Goal: Task Accomplishment & Management: Use online tool/utility

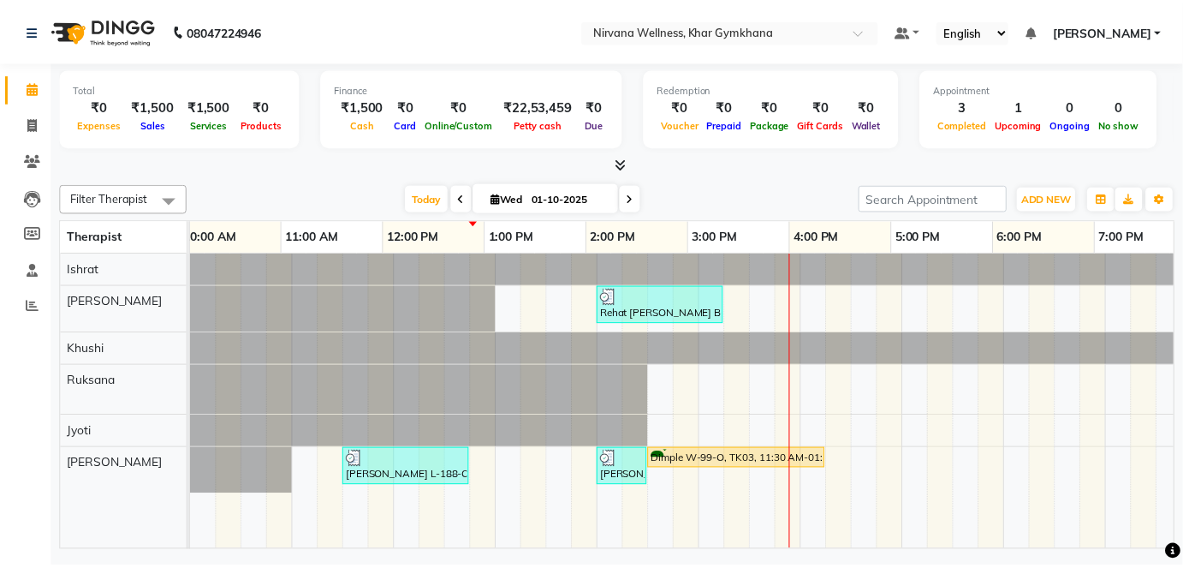
scroll to position [0, 319]
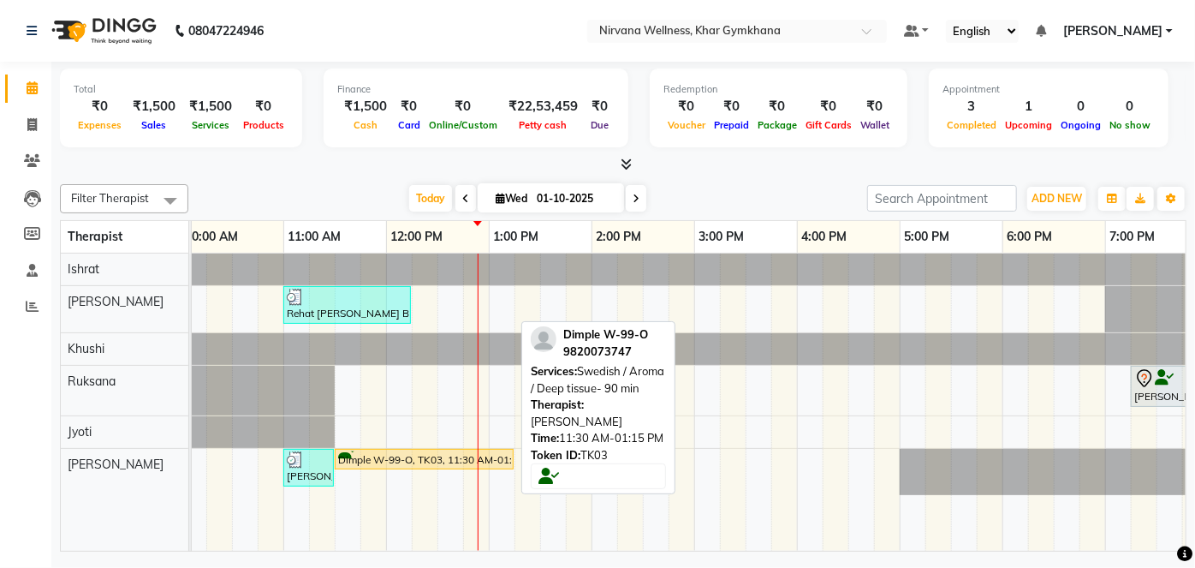
click at [406, 452] on div "Dimple W-99-O, TK03, 11:30 AM-01:15 PM, Swedish / Aroma / Deep tissue- 90 min" at bounding box center [423, 459] width 175 height 16
click at [406, 451] on div "Dimple W-99-O, TK03, 11:30 AM-01:15 PM, Swedish / Aroma / Deep tissue- 90 min" at bounding box center [423, 459] width 175 height 16
select select "1"
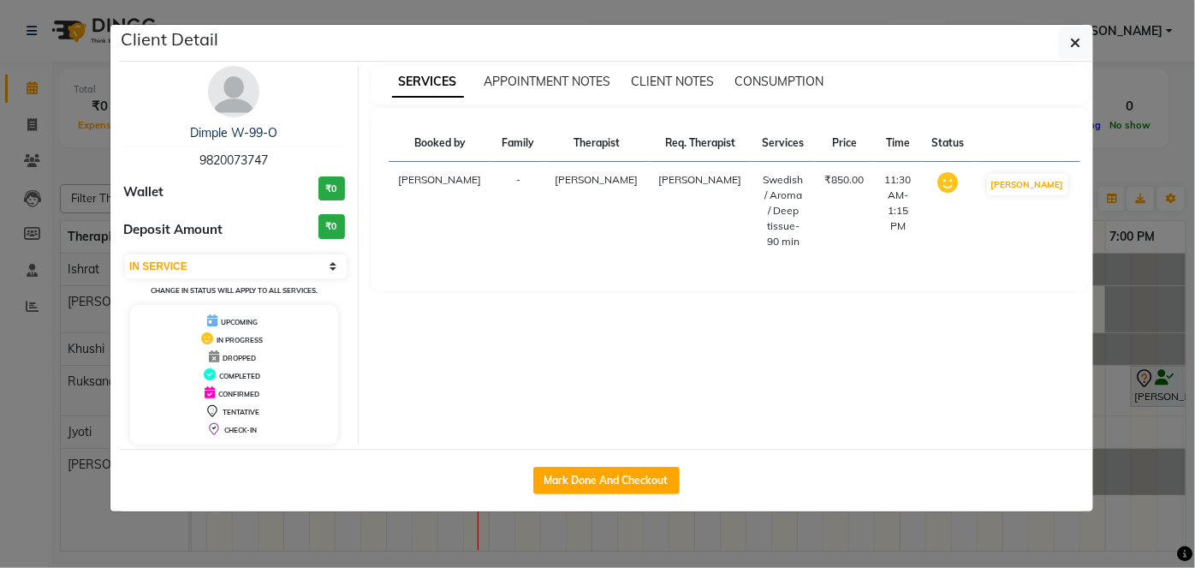
click at [587, 492] on div "Mark Done And Checkout" at bounding box center [606, 480] width 974 height 62
click at [596, 479] on button "Mark Done And Checkout" at bounding box center [606, 480] width 146 height 27
select select "service"
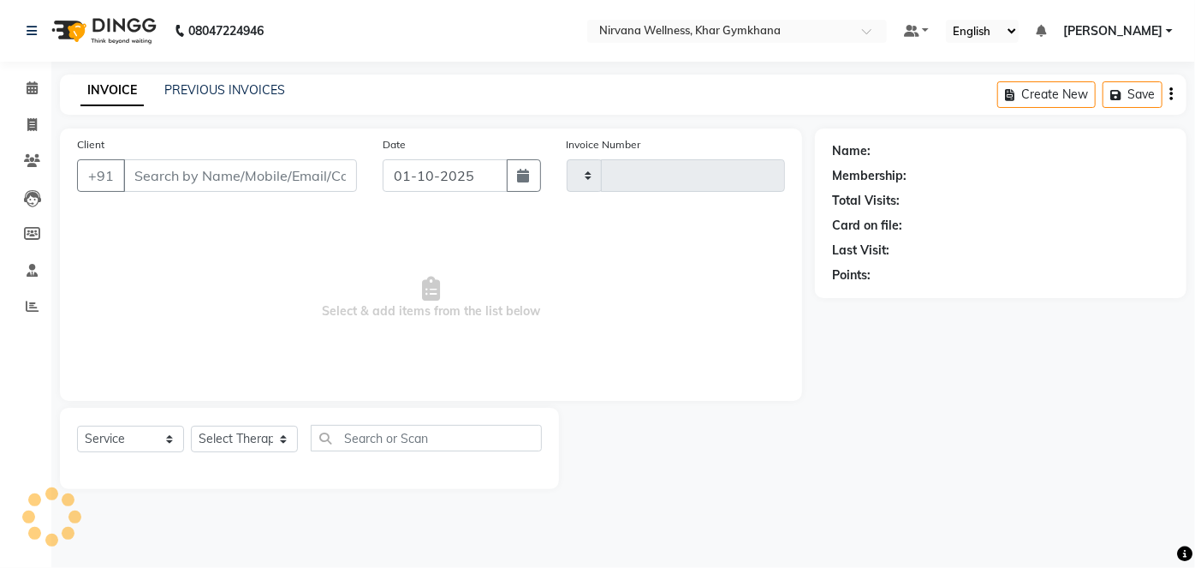
type input "2428"
select select "3"
select select "6844"
type input "9820073747"
select select "79305"
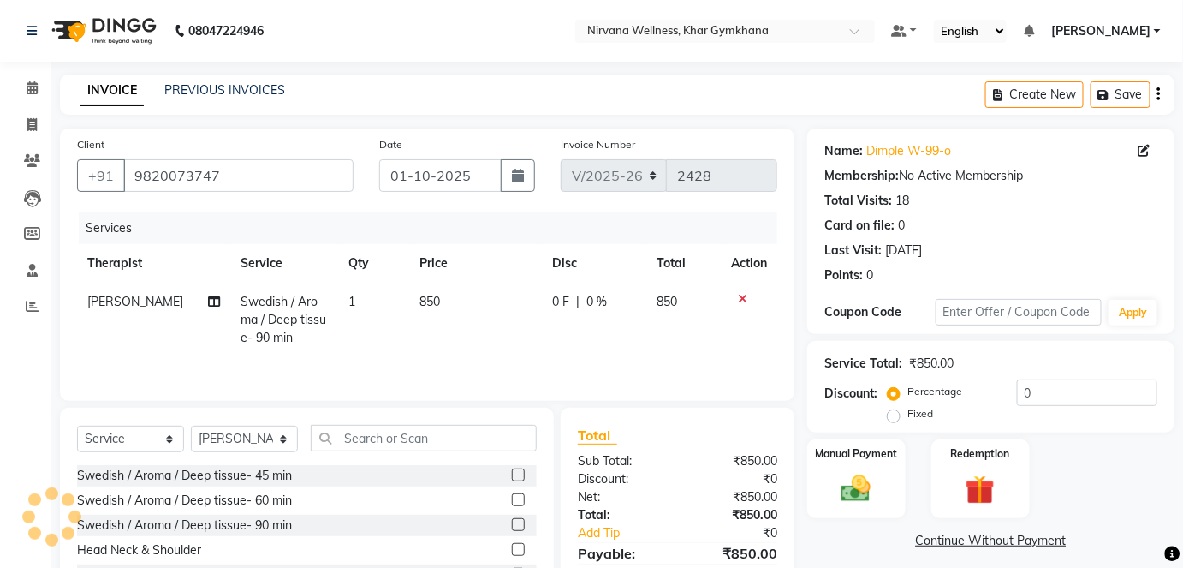
click at [853, 489] on img at bounding box center [856, 489] width 48 height 34
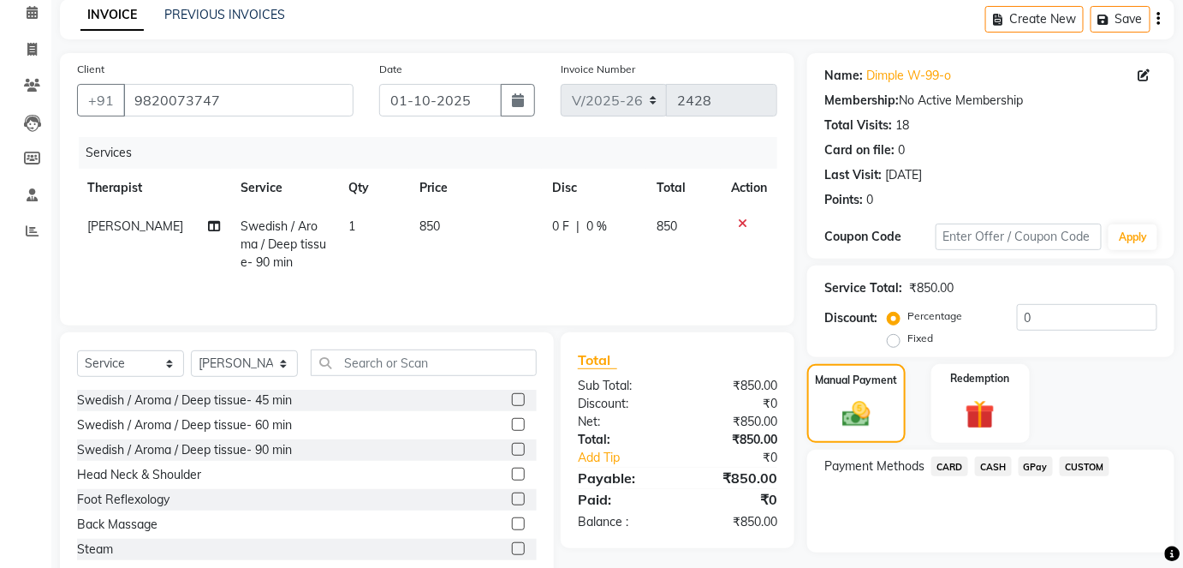
scroll to position [120, 0]
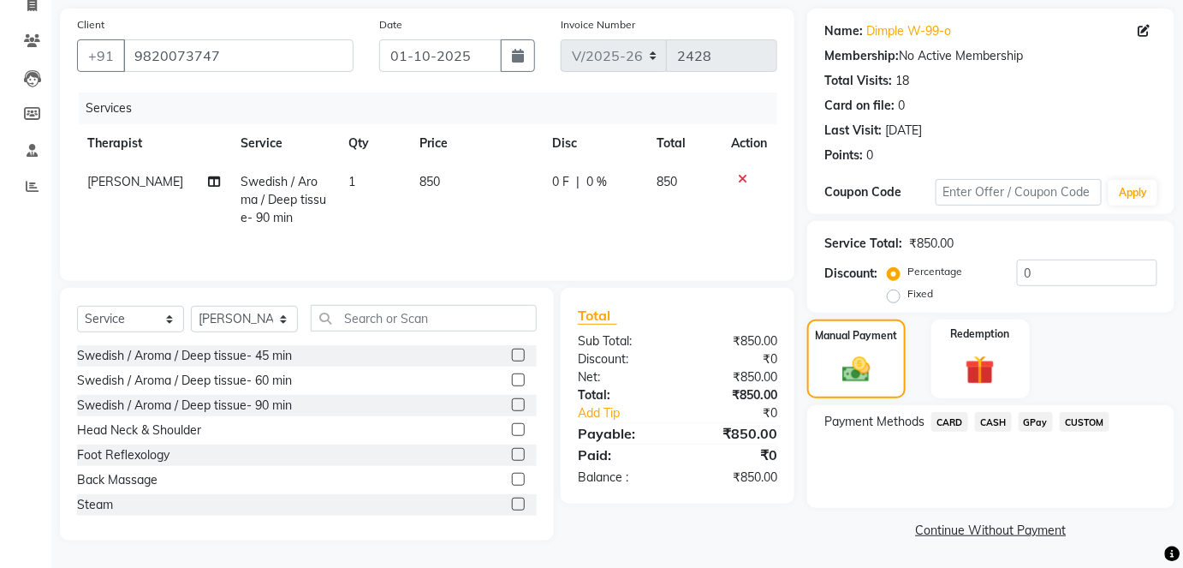
click at [996, 427] on span "CASH" at bounding box center [993, 422] width 37 height 20
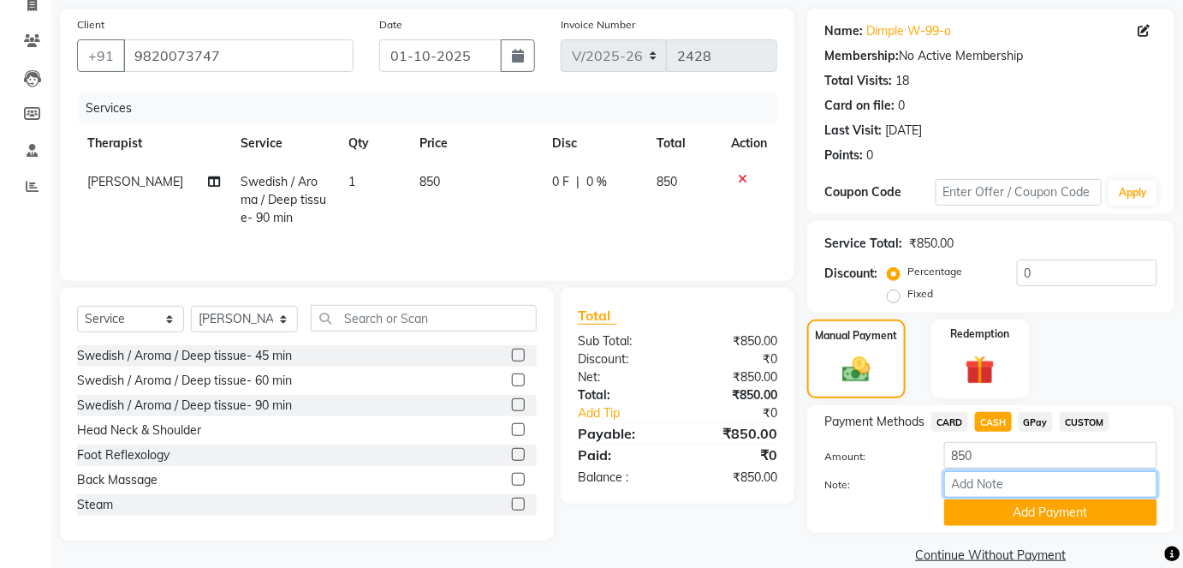
click at [988, 488] on input "Note:" at bounding box center [1050, 484] width 213 height 27
paste input "HL0002740"
type input "HL0002740"
click at [1031, 521] on button "Add Payment" at bounding box center [1050, 512] width 213 height 27
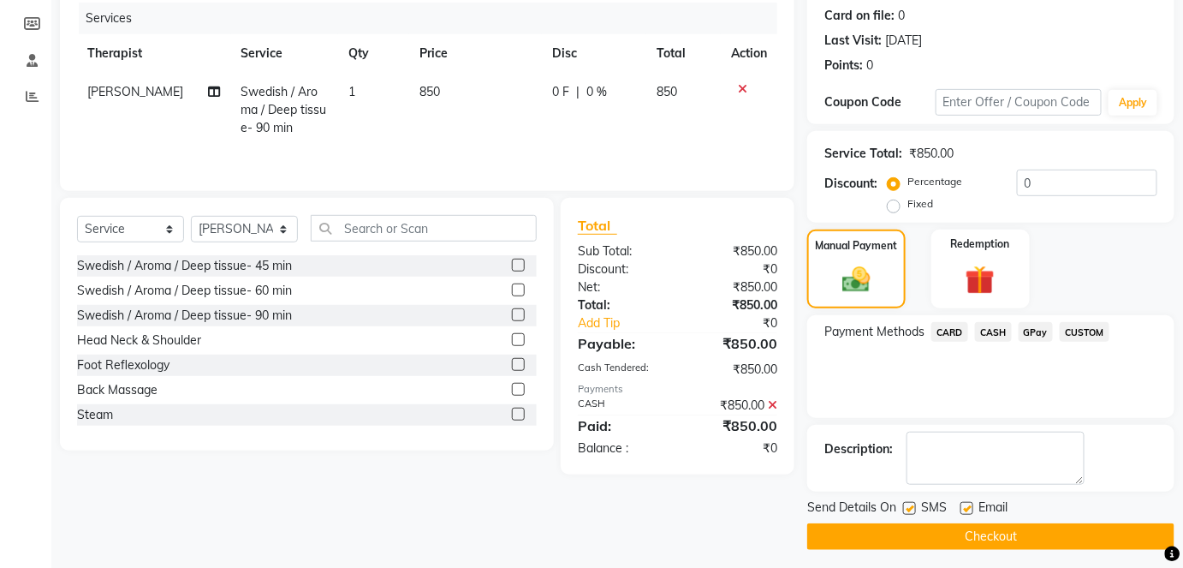
scroll to position [216, 0]
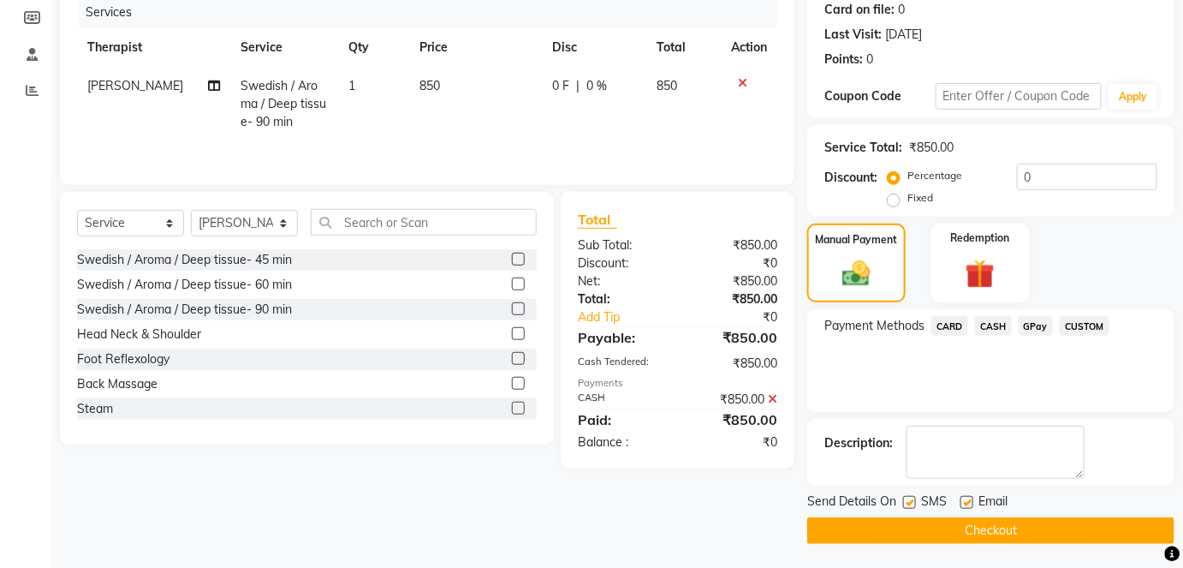
click at [1031, 523] on button "Checkout" at bounding box center [990, 530] width 367 height 27
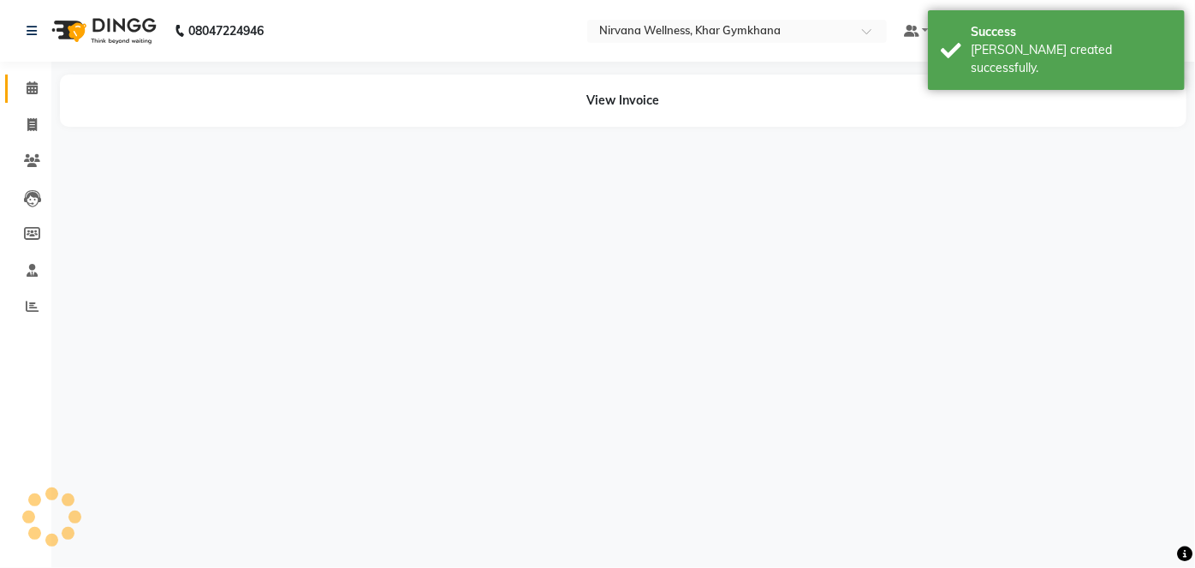
click at [27, 88] on icon at bounding box center [32, 87] width 11 height 13
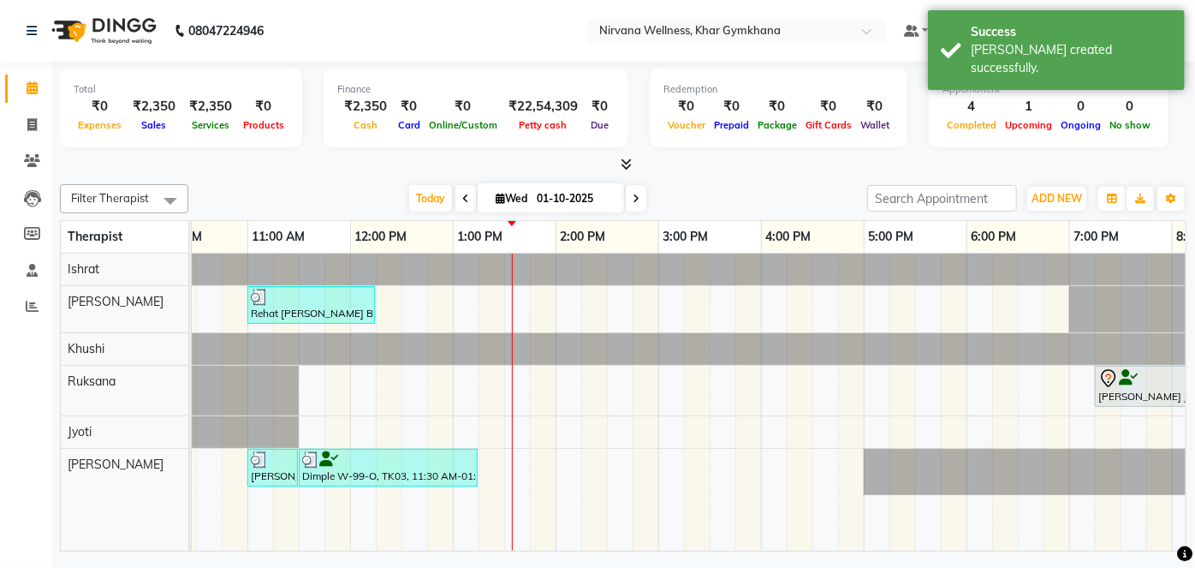
scroll to position [0, 342]
